Goal: Task Accomplishment & Management: Manage account settings

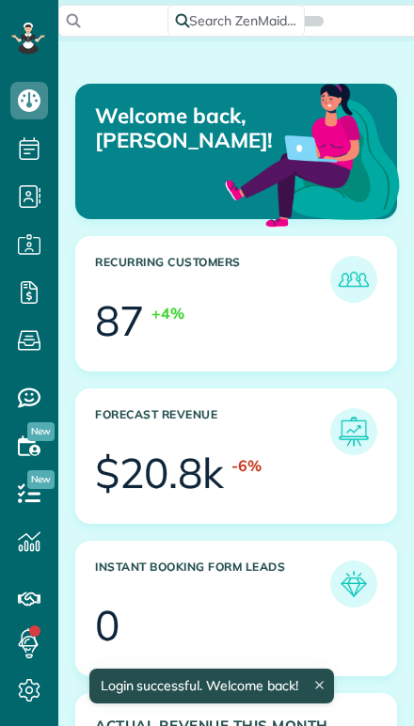
scroll to position [134, 301]
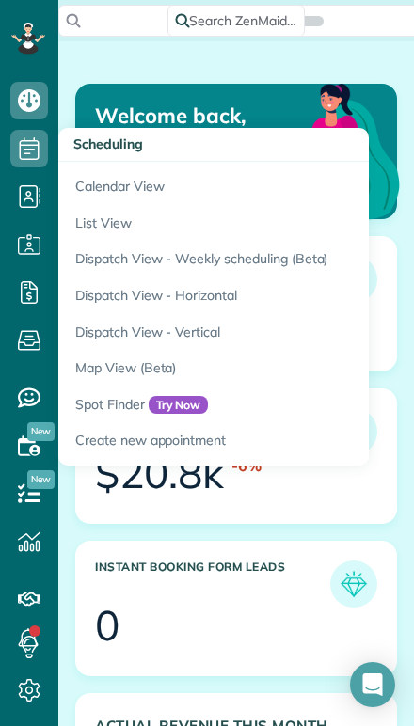
click at [82, 182] on link "Calendar View" at bounding box center [293, 183] width 470 height 43
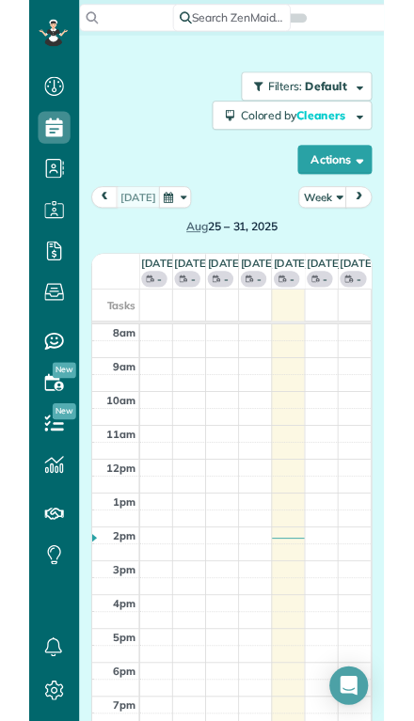
scroll to position [8, 8]
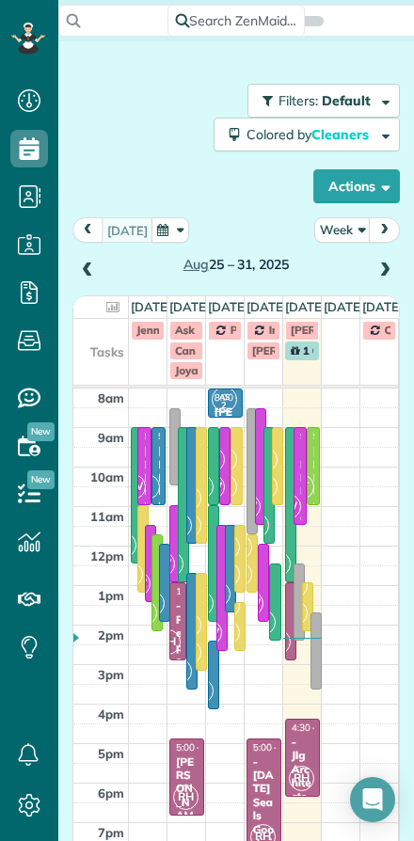
click at [360, 221] on button "Week" at bounding box center [342, 229] width 56 height 25
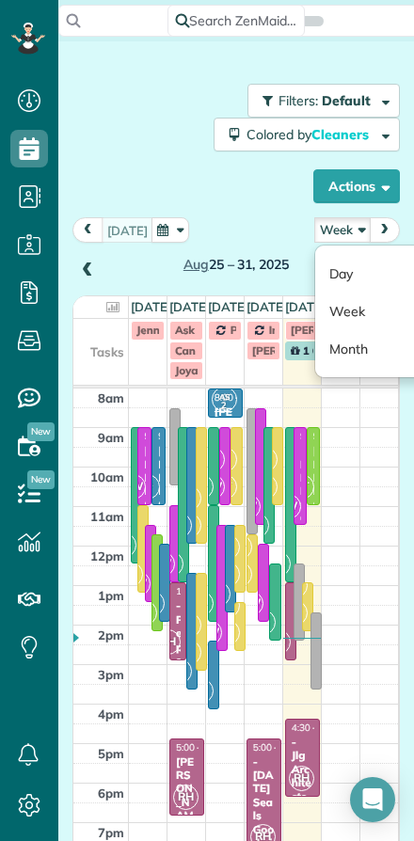
click at [339, 269] on link "Day" at bounding box center [389, 274] width 149 height 38
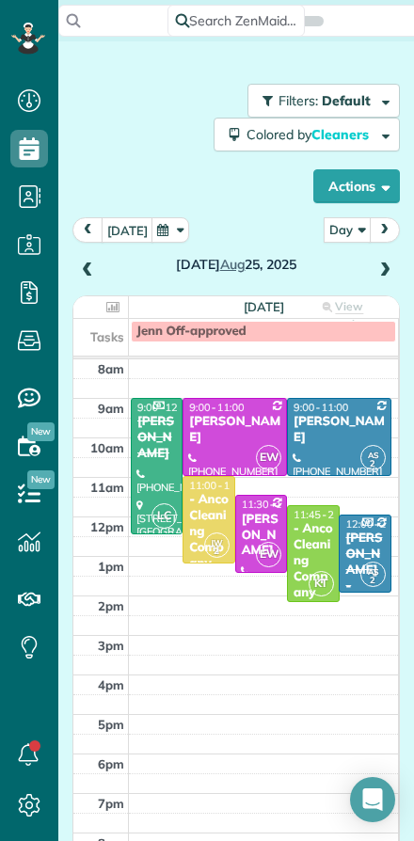
click at [114, 229] on button "today" at bounding box center [128, 229] width 52 height 25
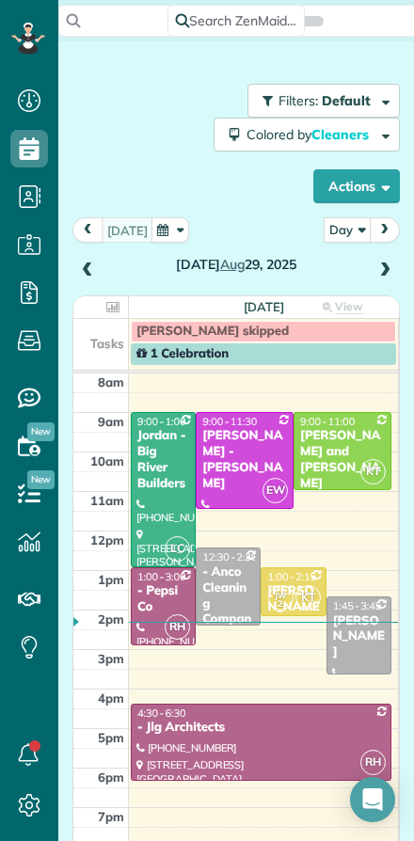
click at [281, 585] on span "JW 2" at bounding box center [280, 597] width 25 height 25
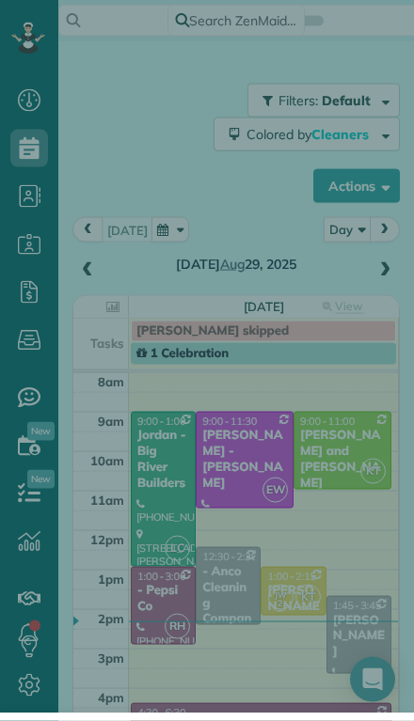
scroll to position [41, 0]
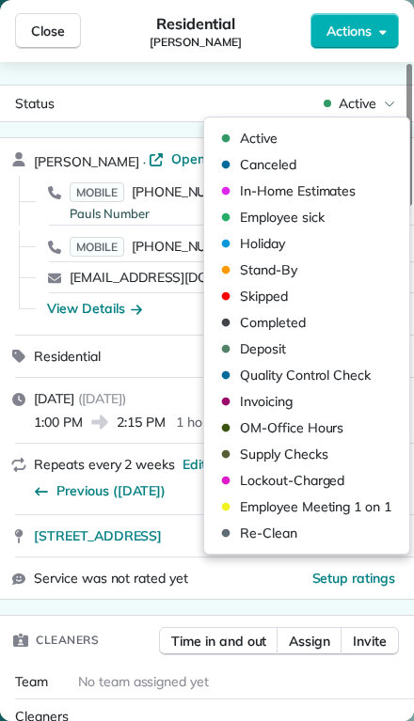
click at [205, 101] on div "Status Active" at bounding box center [207, 103] width 406 height 28
click at [252, 53] on div "Close Residential Paul Schroden Actions" at bounding box center [207, 31] width 414 height 62
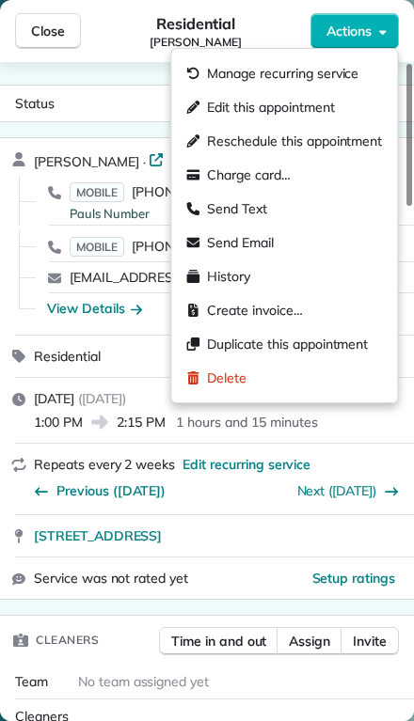
click at [217, 107] on span "Edit this appointment" at bounding box center [270, 107] width 127 height 19
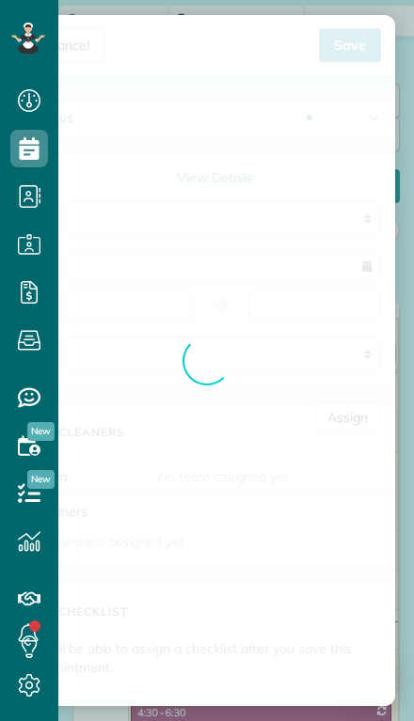
type input "**********"
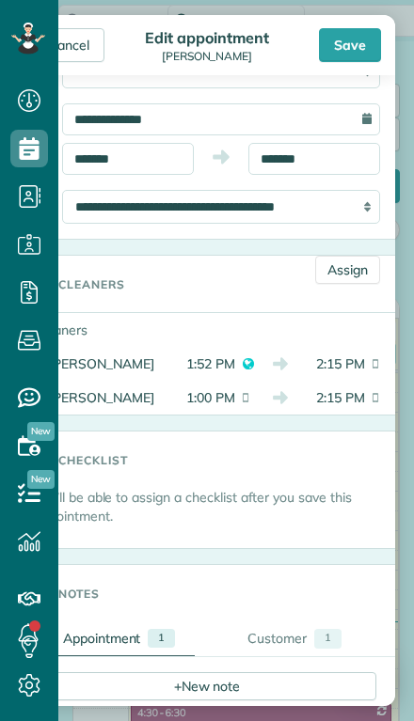
scroll to position [150, 0]
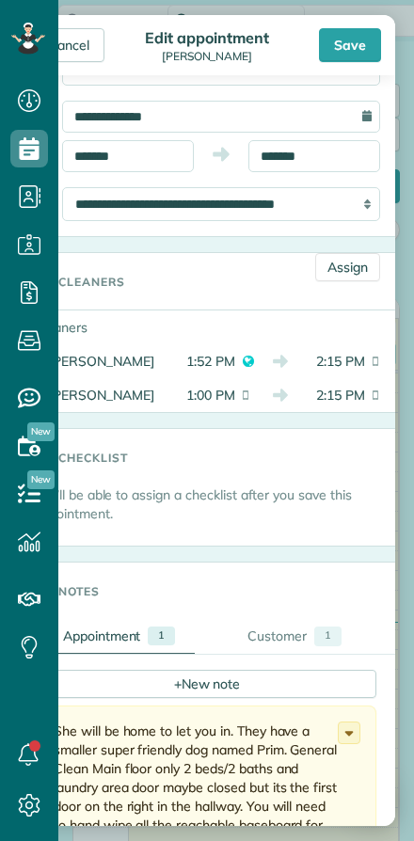
scroll to position [841, 58]
